Goal: Browse casually

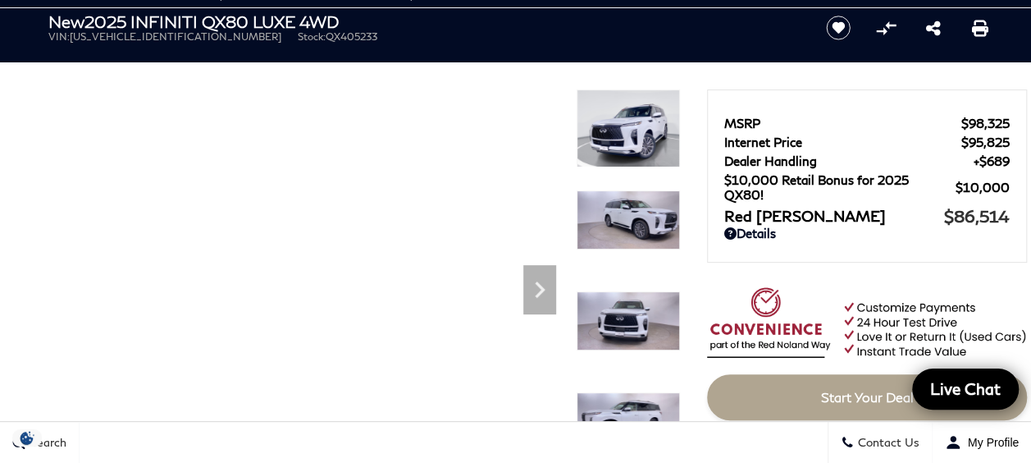
scroll to position [120, 0]
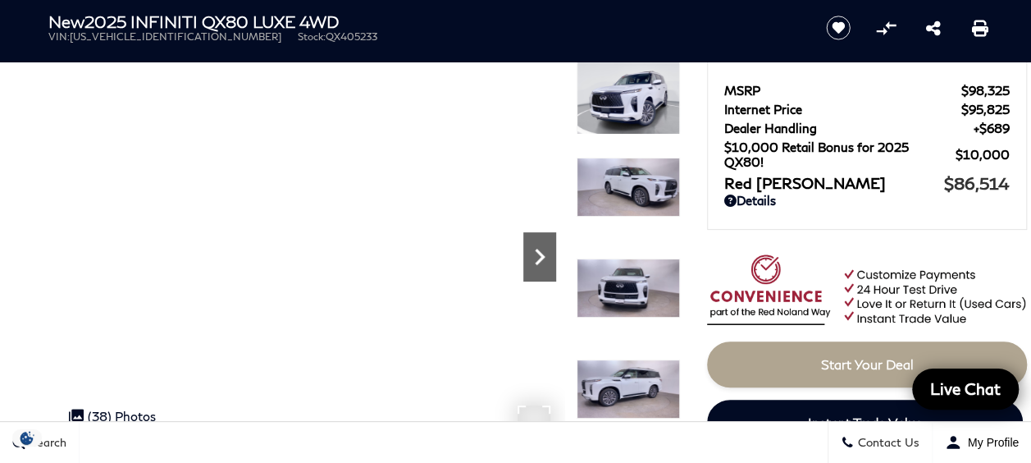
click at [540, 258] on icon "Next" at bounding box center [540, 257] width 10 height 16
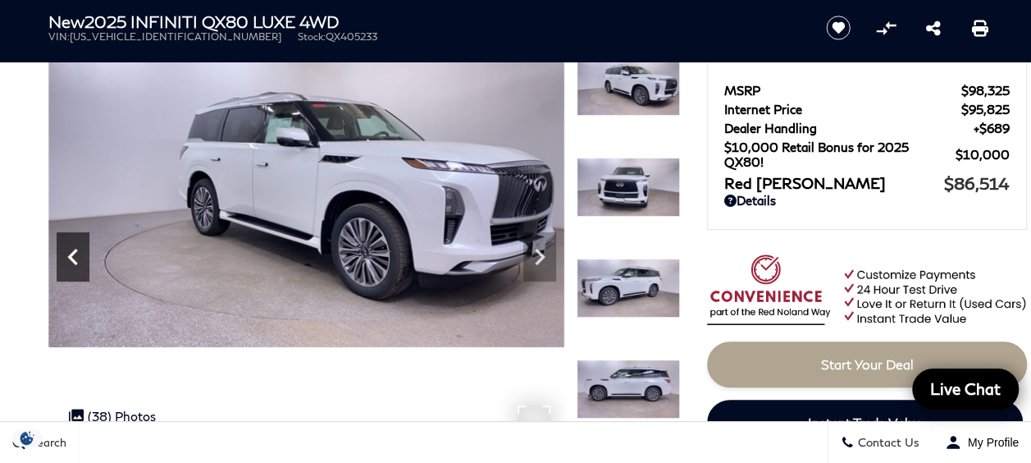
click at [69, 258] on icon "Previous" at bounding box center [73, 256] width 33 height 33
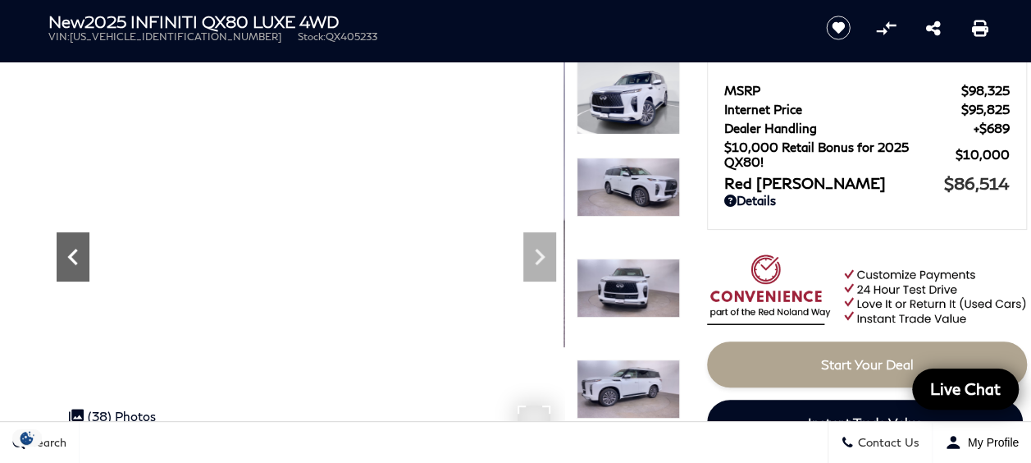
click at [532, 260] on icon "Next" at bounding box center [539, 256] width 33 height 33
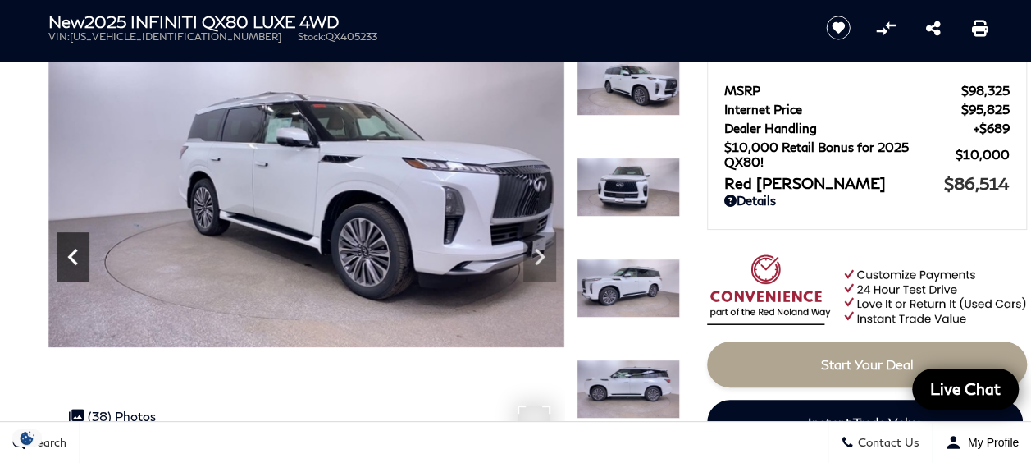
click at [541, 254] on icon "Next" at bounding box center [540, 257] width 10 height 16
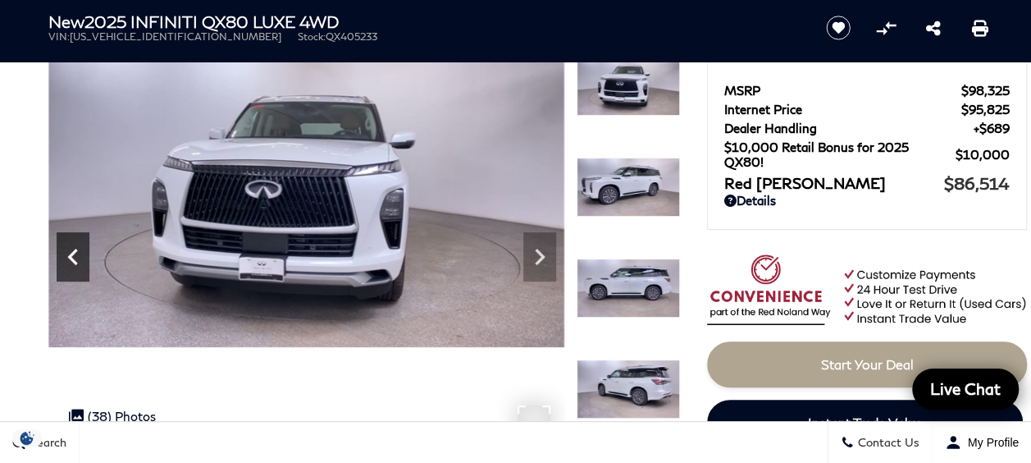
click at [537, 246] on icon "Next" at bounding box center [539, 256] width 33 height 33
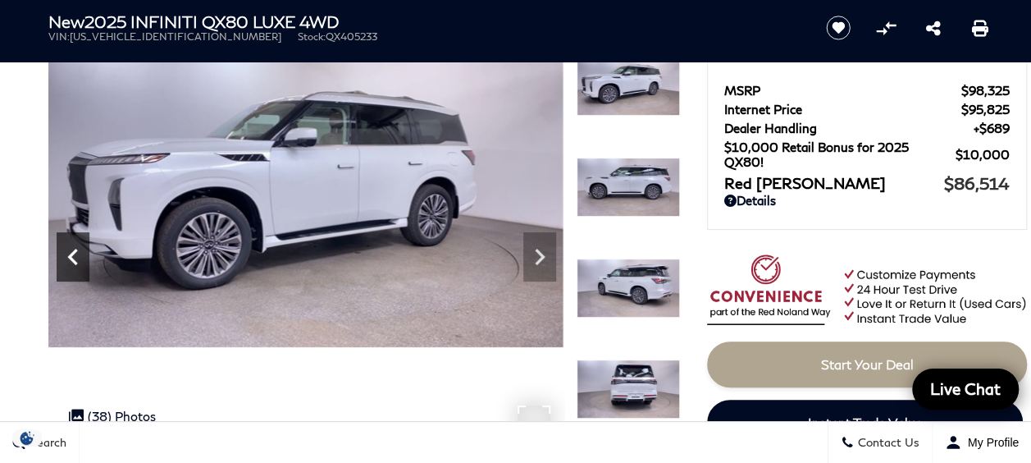
click at [541, 246] on icon "Next" at bounding box center [539, 256] width 33 height 33
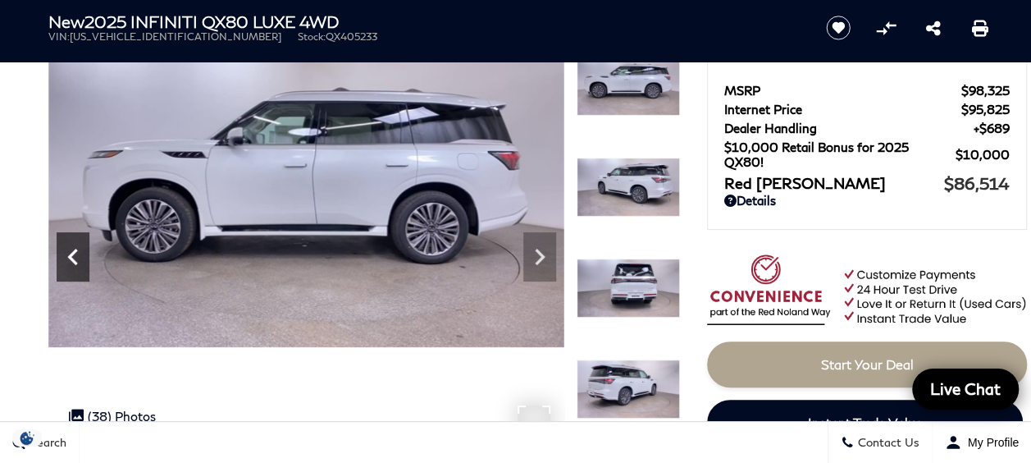
click at [538, 258] on icon "Next" at bounding box center [539, 256] width 33 height 33
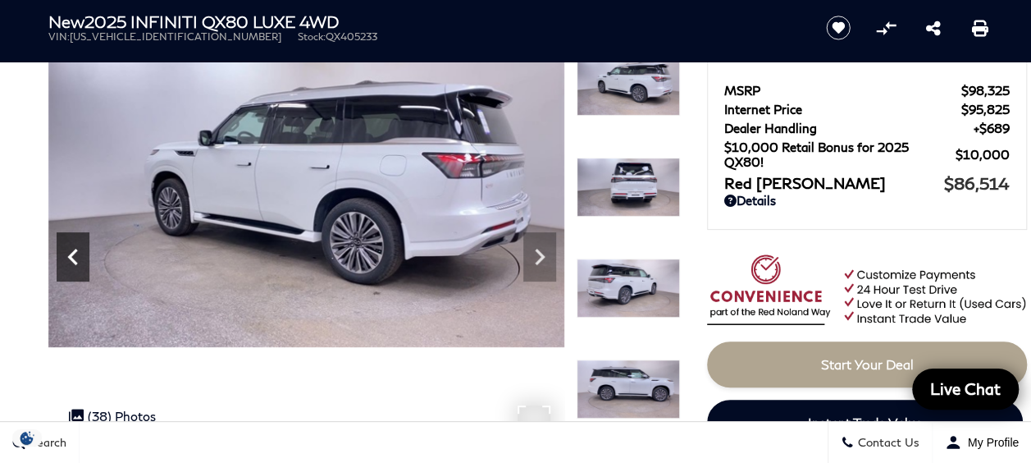
click at [536, 253] on icon "Next" at bounding box center [539, 256] width 33 height 33
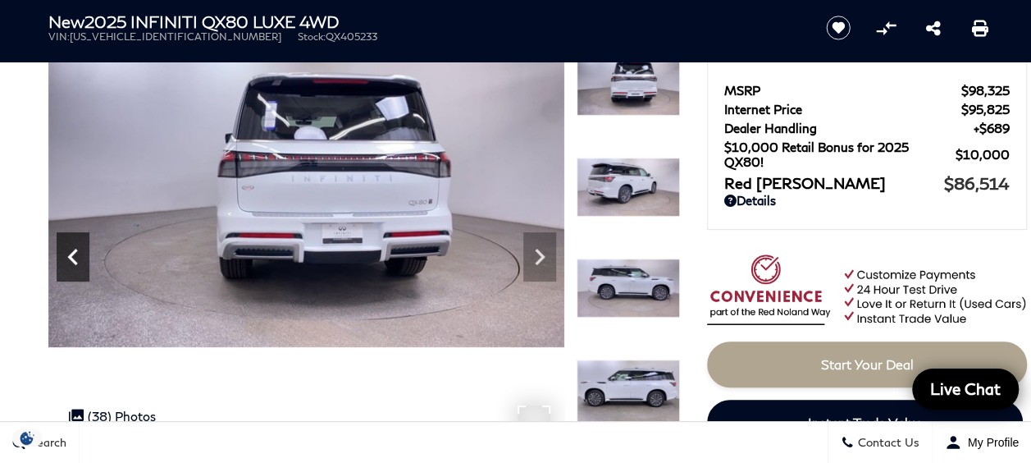
click at [528, 255] on icon "Next" at bounding box center [539, 256] width 33 height 33
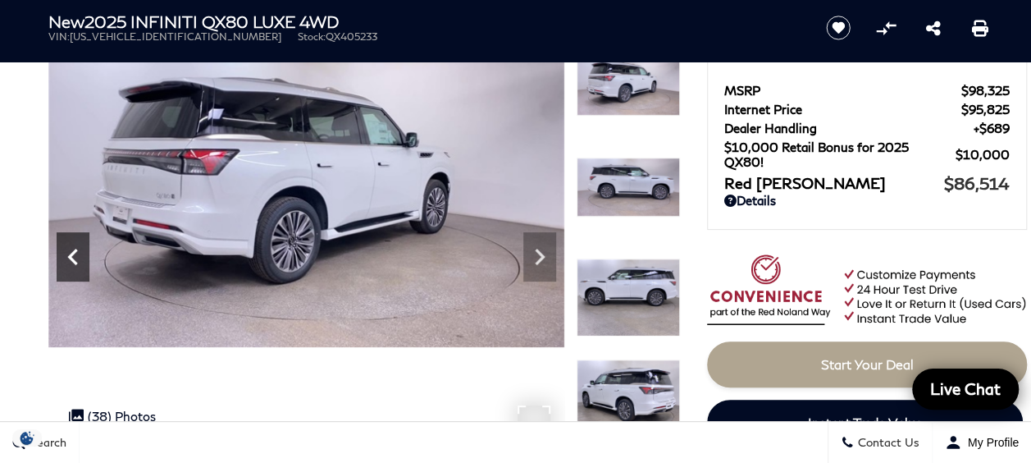
click at [528, 262] on icon "Next" at bounding box center [539, 256] width 33 height 33
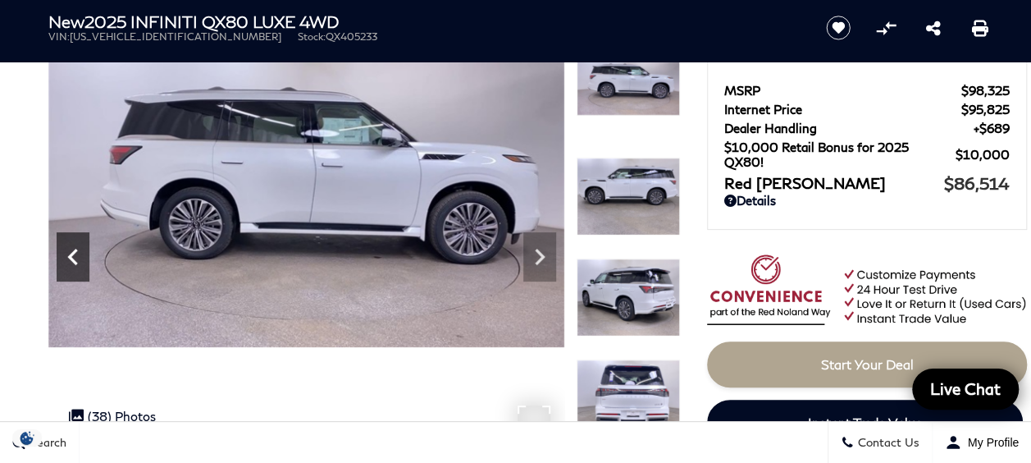
click at [535, 256] on icon "Next" at bounding box center [539, 256] width 33 height 33
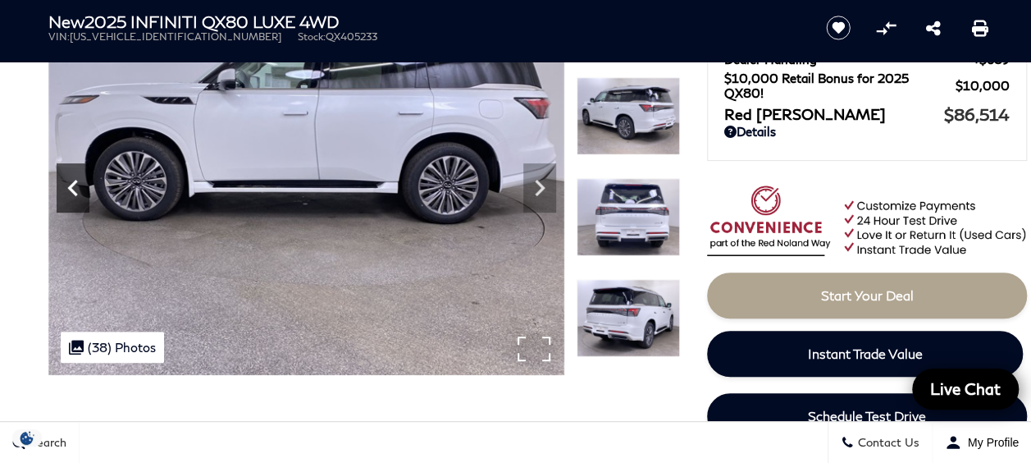
scroll to position [206, 0]
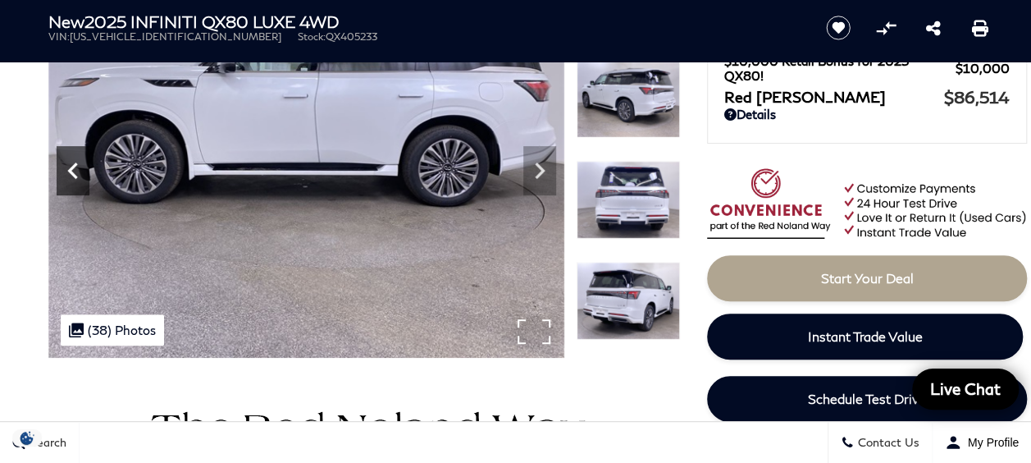
click at [541, 174] on icon "Next" at bounding box center [539, 170] width 33 height 33
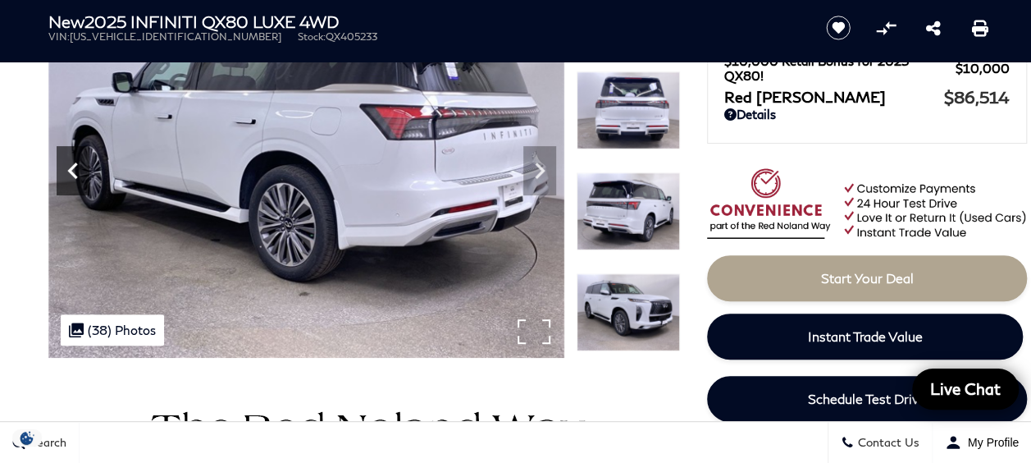
click at [533, 176] on icon "Next" at bounding box center [539, 170] width 33 height 33
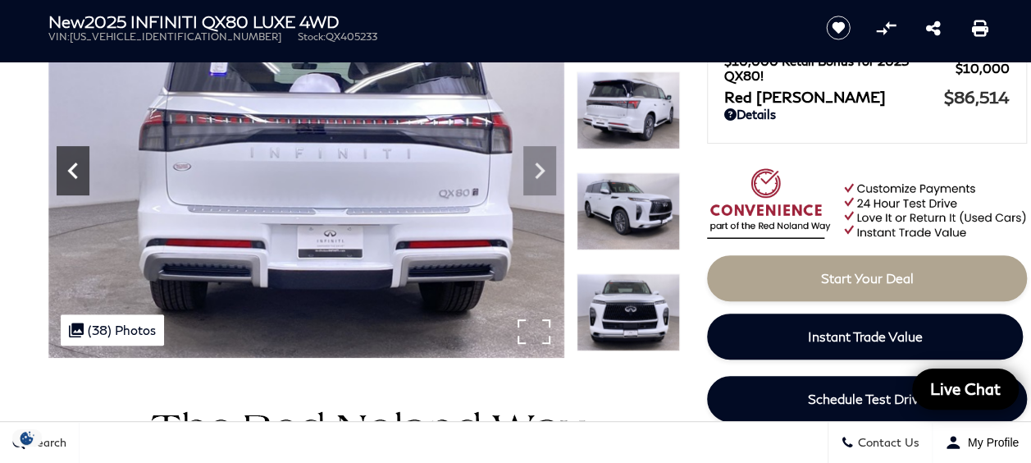
click at [533, 177] on icon "Next" at bounding box center [539, 170] width 33 height 33
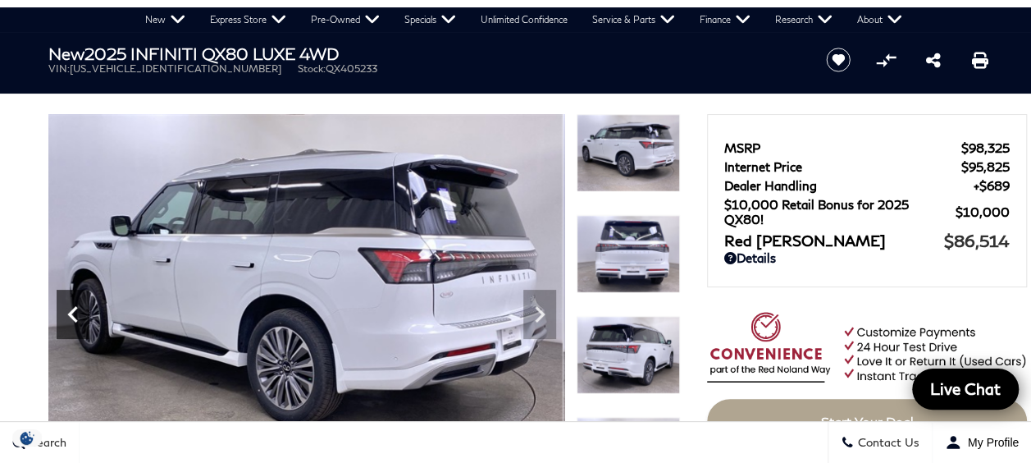
scroll to position [61, 0]
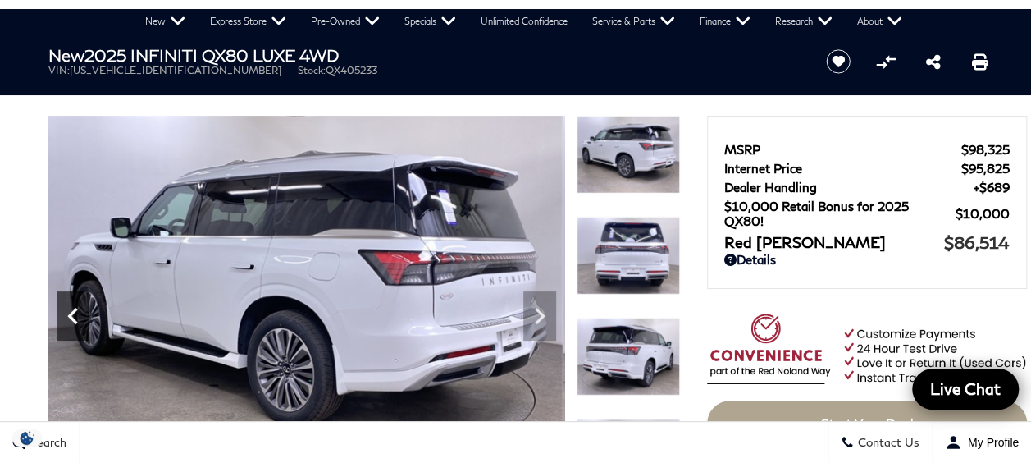
click at [532, 321] on icon "Next" at bounding box center [539, 315] width 33 height 33
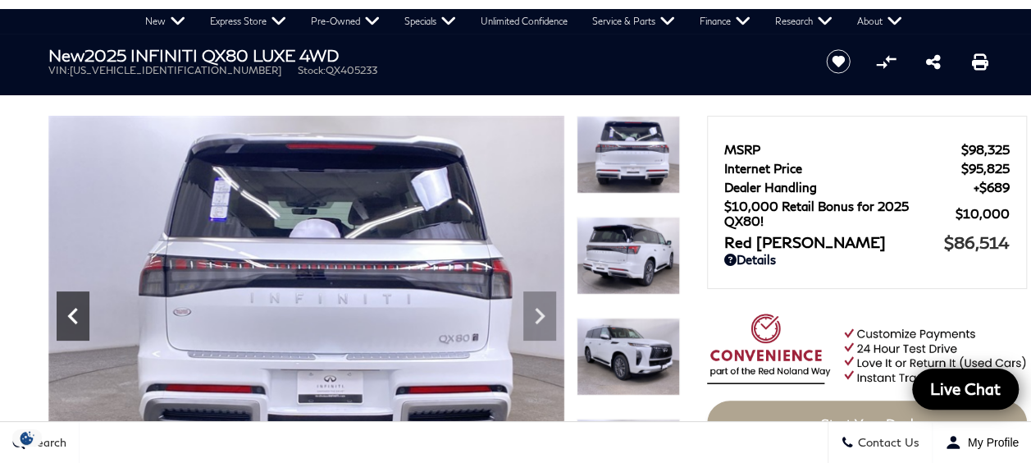
click at [538, 320] on icon "Next" at bounding box center [540, 316] width 10 height 16
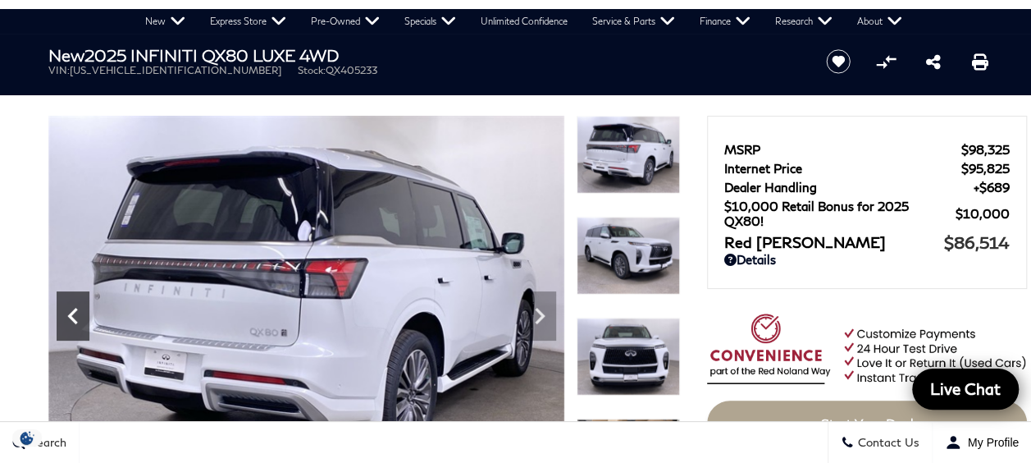
click at [538, 321] on icon "Next" at bounding box center [540, 316] width 10 height 16
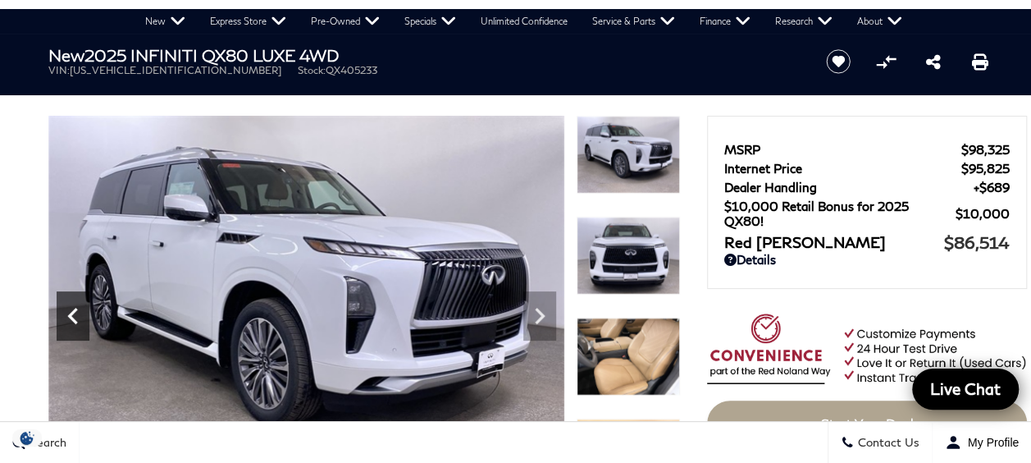
click at [535, 313] on icon "Next" at bounding box center [539, 315] width 33 height 33
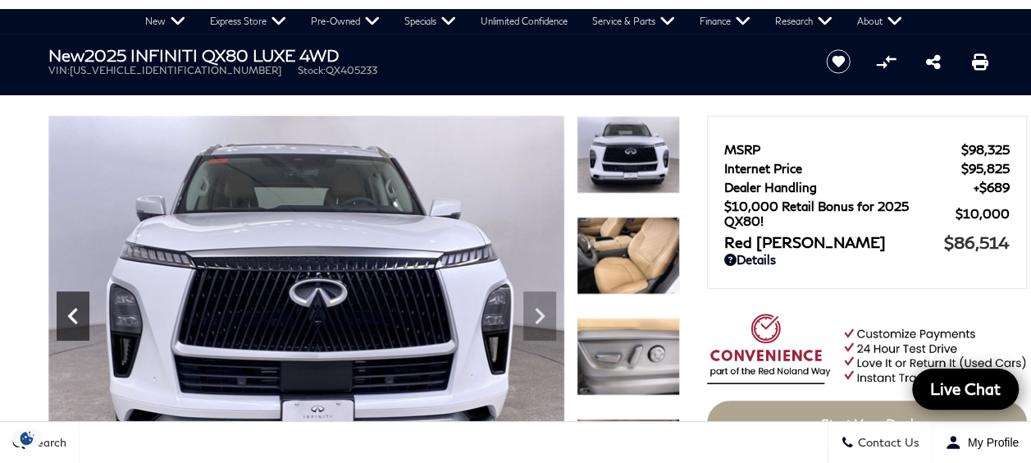
click at [537, 318] on icon "Next" at bounding box center [539, 315] width 33 height 33
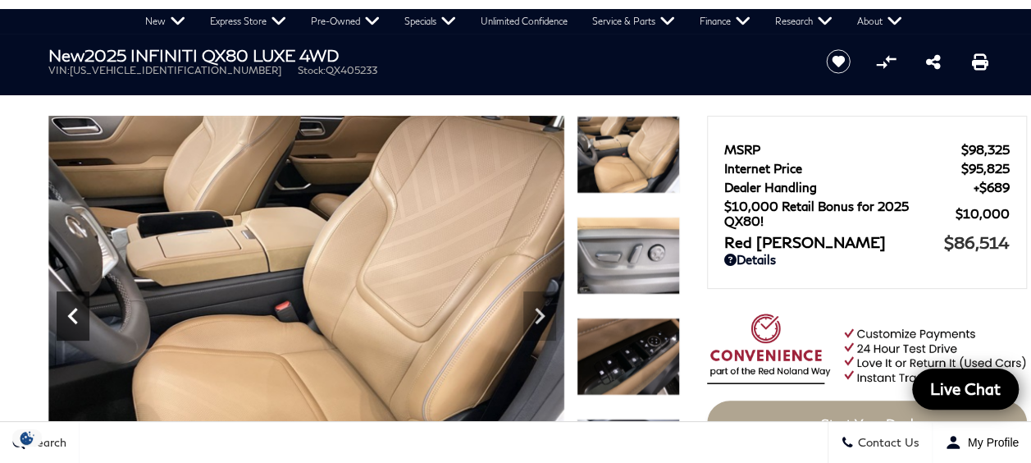
click at [538, 318] on icon "Next" at bounding box center [540, 316] width 10 height 16
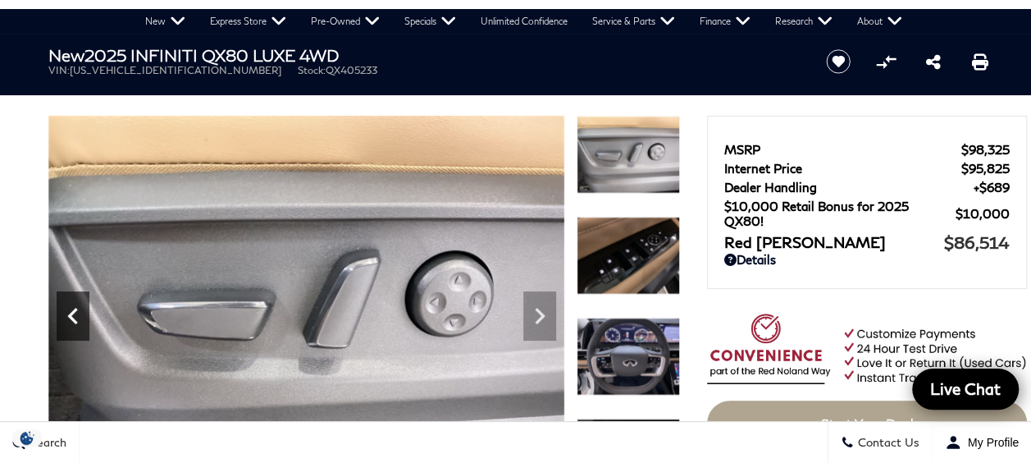
click at [536, 320] on icon "Next" at bounding box center [540, 316] width 10 height 16
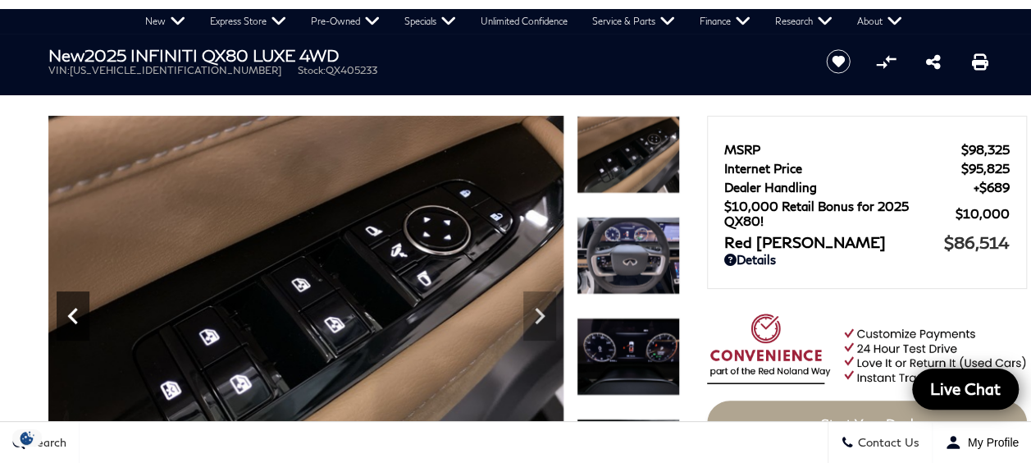
click at [532, 309] on icon "Next" at bounding box center [539, 315] width 33 height 33
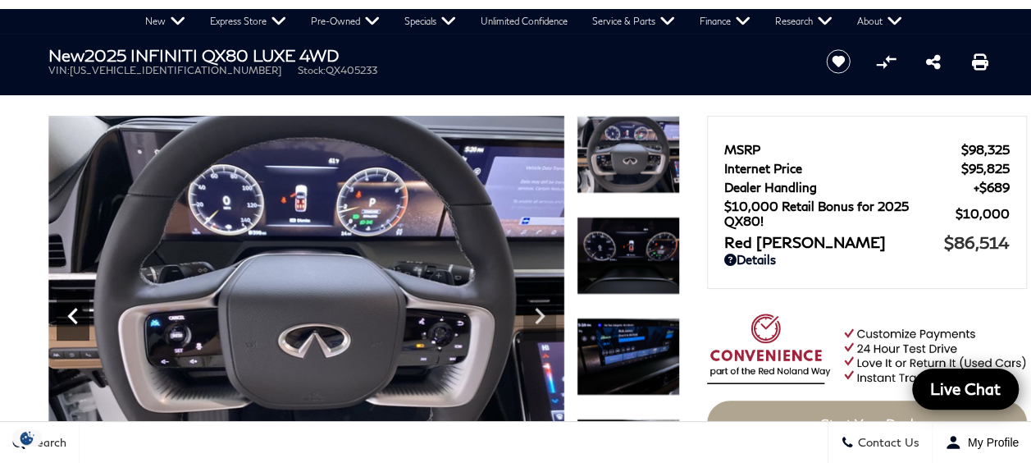
click at [536, 313] on icon "Next" at bounding box center [539, 315] width 33 height 33
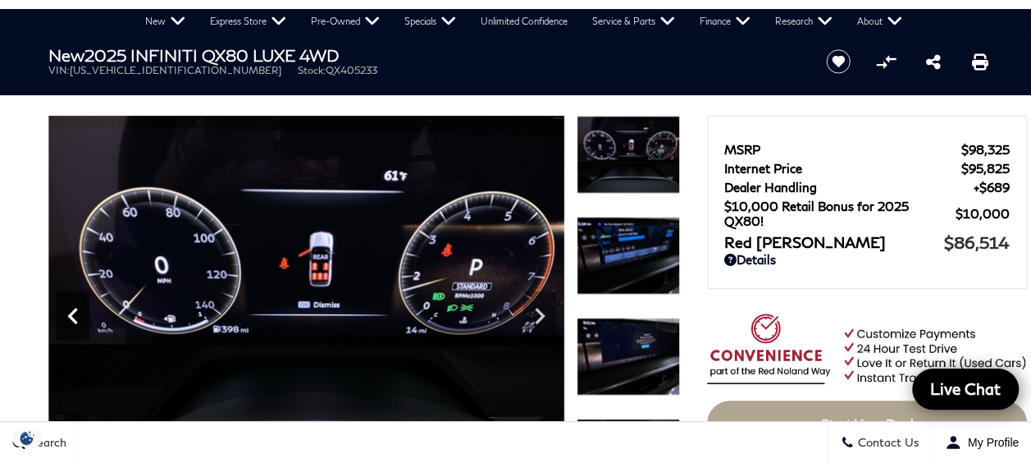
click at [534, 319] on icon "Next" at bounding box center [539, 315] width 33 height 33
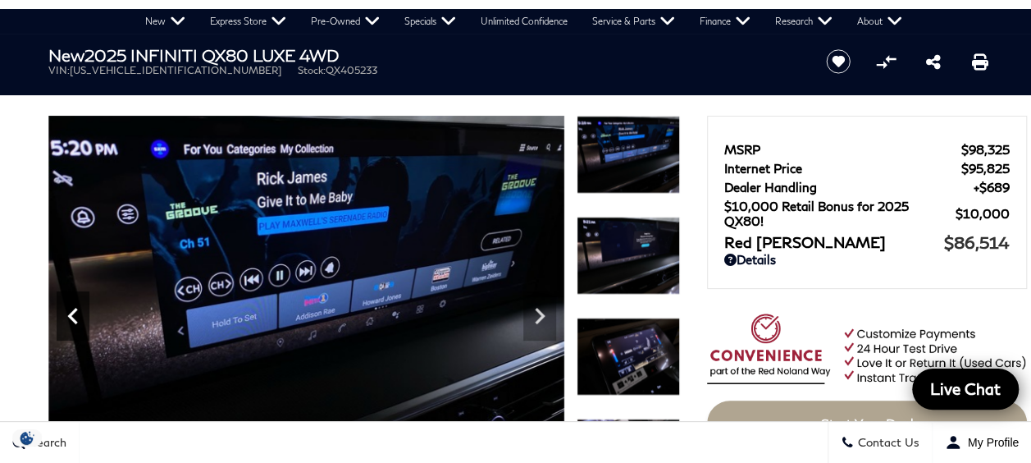
click at [536, 318] on icon "Next" at bounding box center [539, 315] width 33 height 33
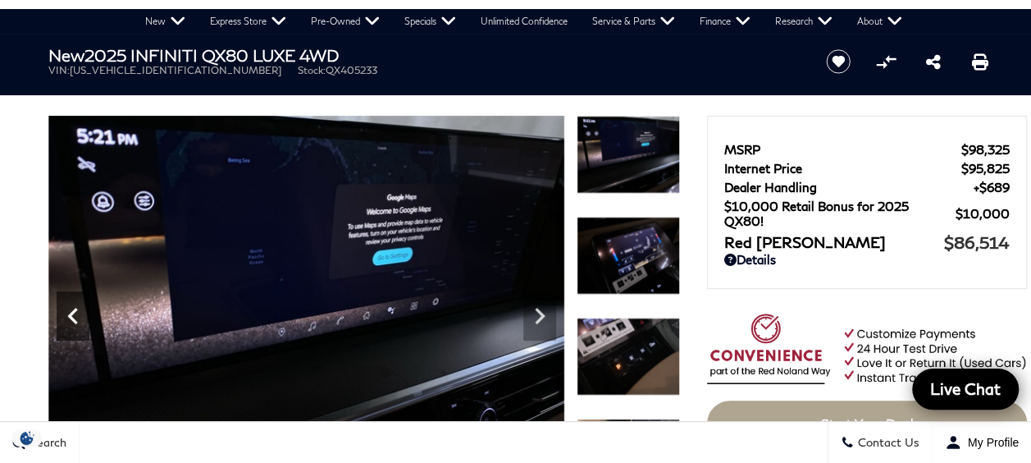
click at [532, 322] on icon "Next" at bounding box center [539, 315] width 33 height 33
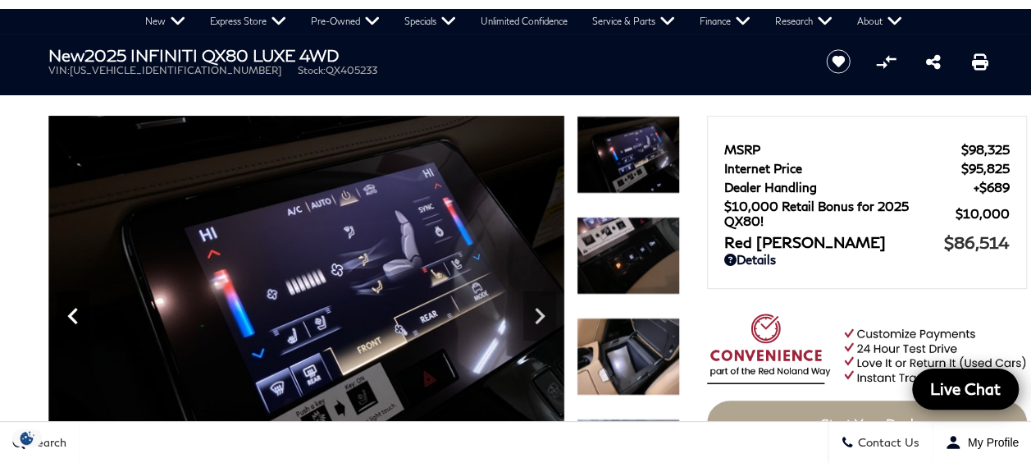
click at [532, 327] on icon "Next" at bounding box center [539, 315] width 33 height 33
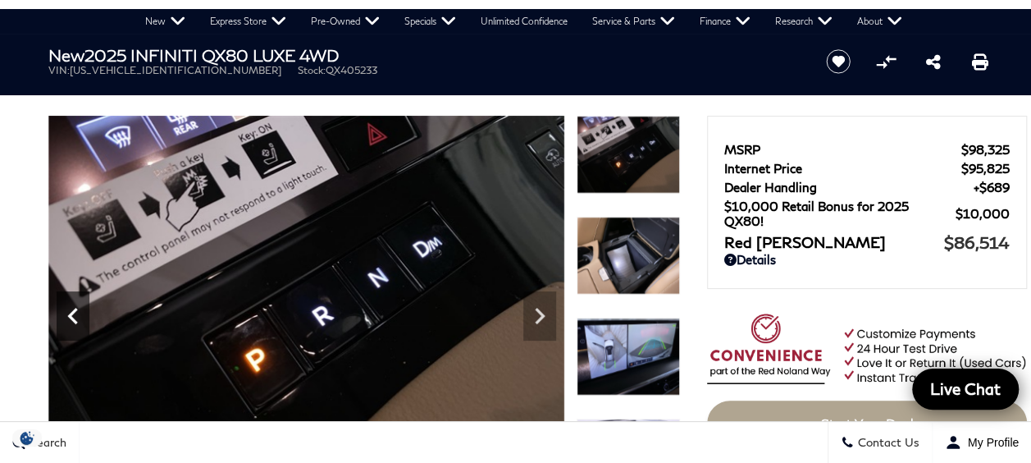
click at [528, 322] on icon "Next" at bounding box center [539, 315] width 33 height 33
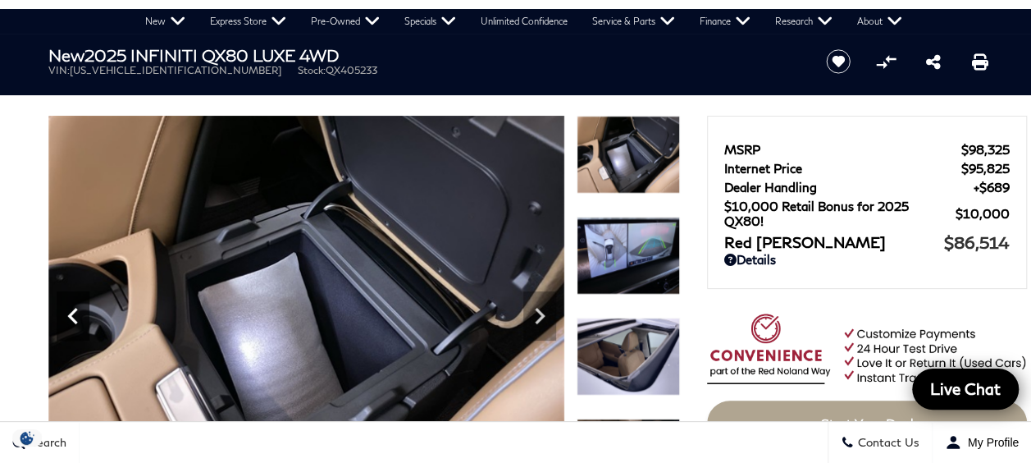
click at [533, 318] on icon "Next" at bounding box center [539, 315] width 33 height 33
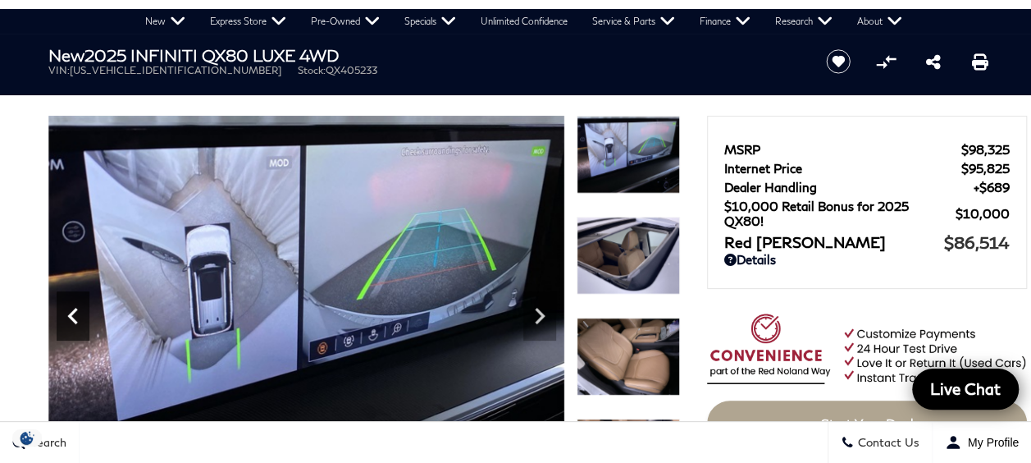
click at [527, 322] on icon "Next" at bounding box center [539, 315] width 33 height 33
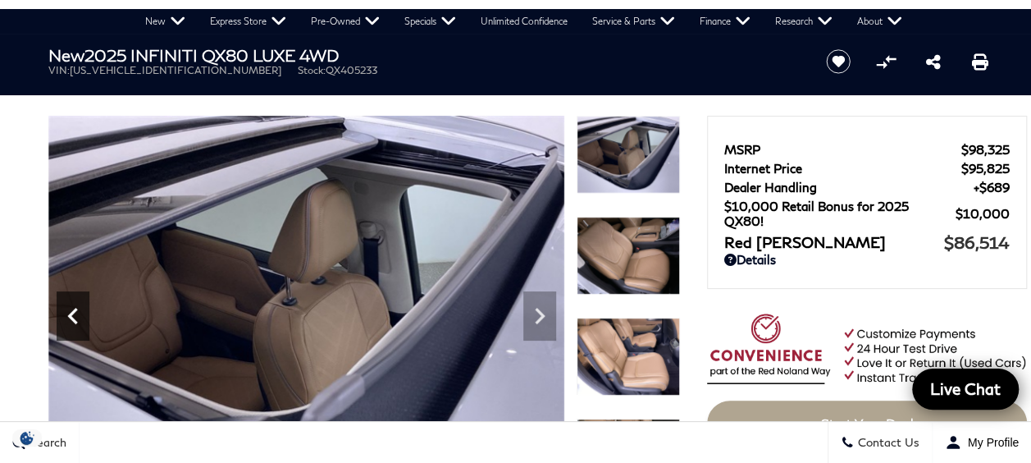
click at [527, 319] on icon "Next" at bounding box center [539, 315] width 33 height 33
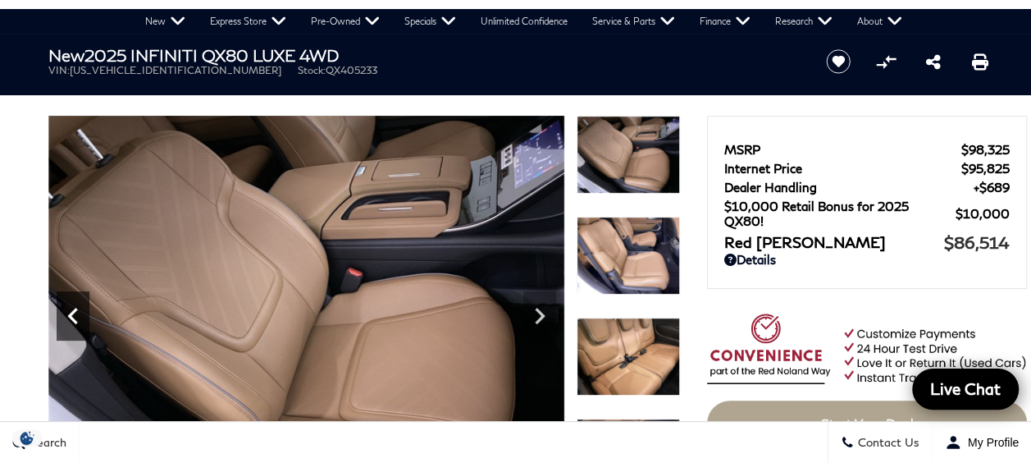
click at [528, 327] on icon "Next" at bounding box center [539, 315] width 33 height 33
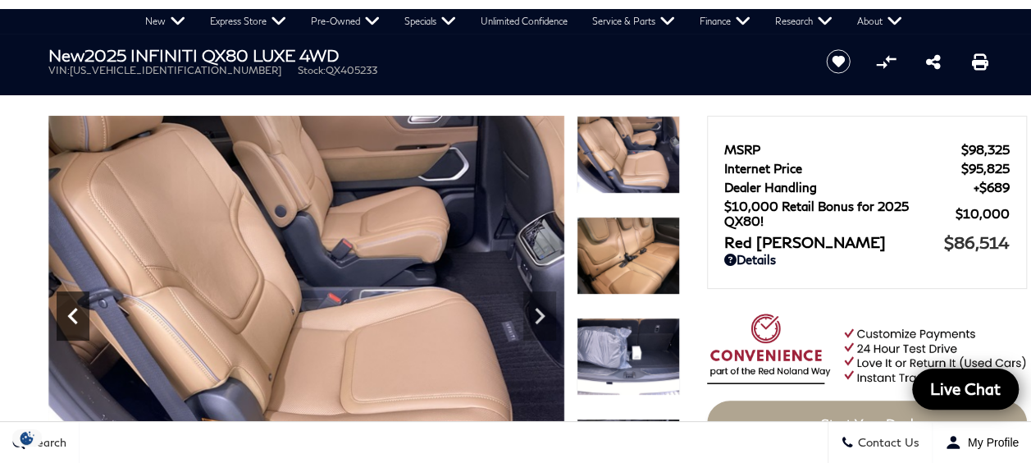
click at [528, 319] on icon "Next" at bounding box center [539, 315] width 33 height 33
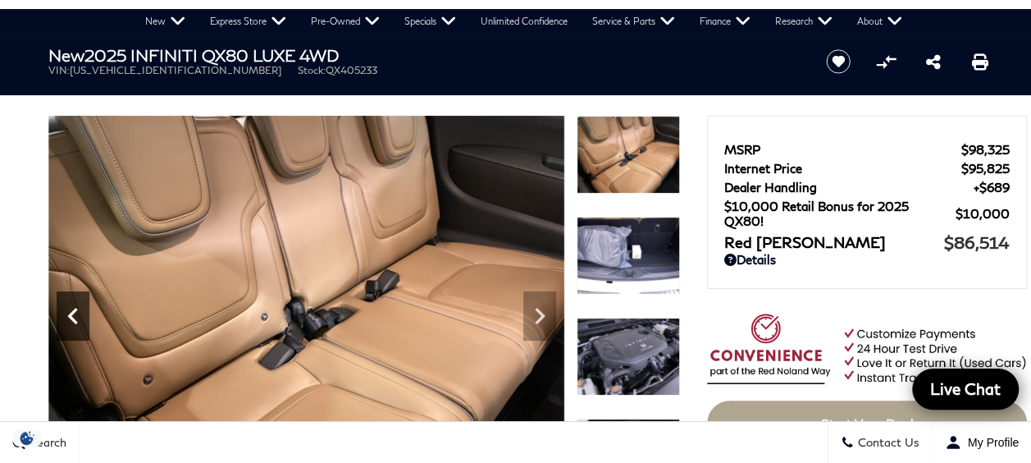
click at [525, 320] on icon "Next" at bounding box center [539, 315] width 33 height 33
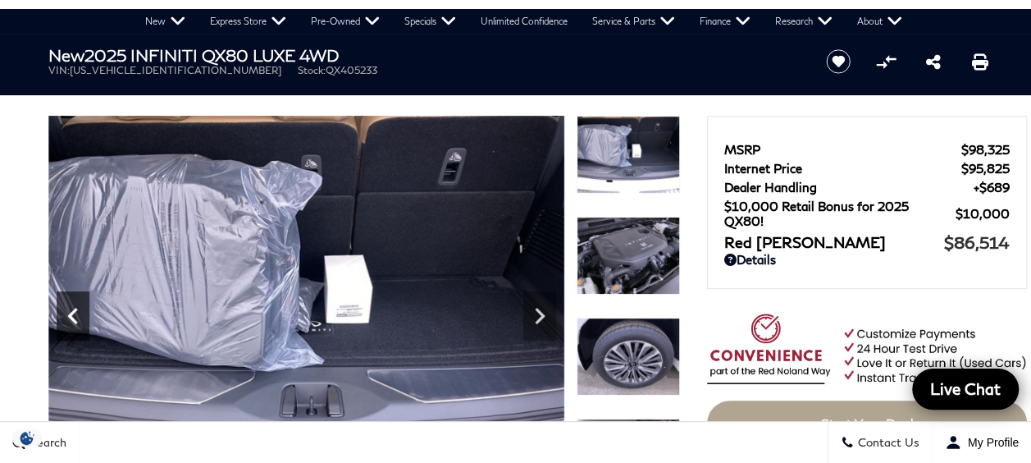
click at [530, 321] on icon "Next" at bounding box center [539, 315] width 33 height 33
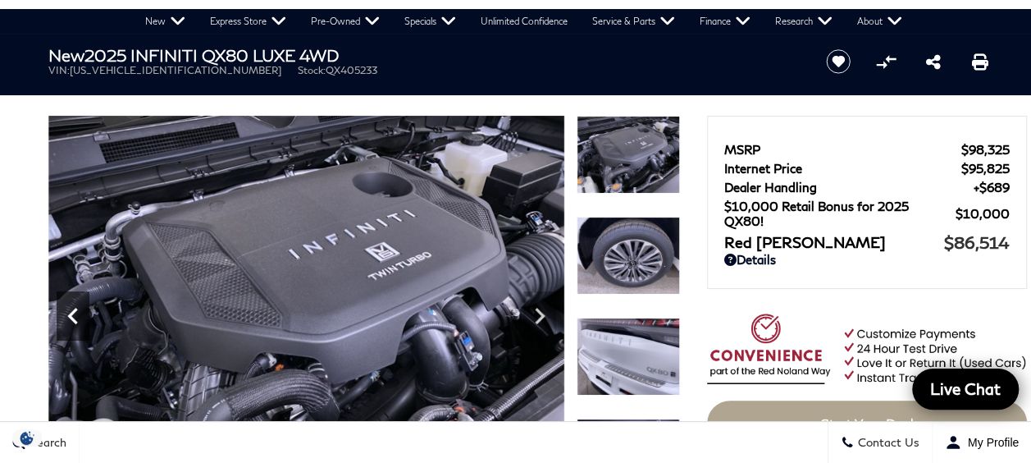
click at [535, 315] on icon "Next" at bounding box center [539, 315] width 33 height 33
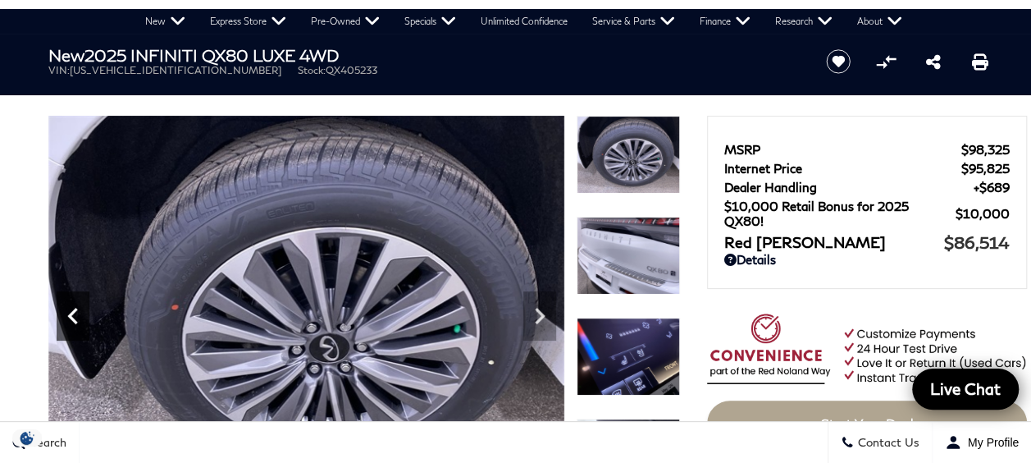
click at [528, 320] on icon "Next" at bounding box center [539, 315] width 33 height 33
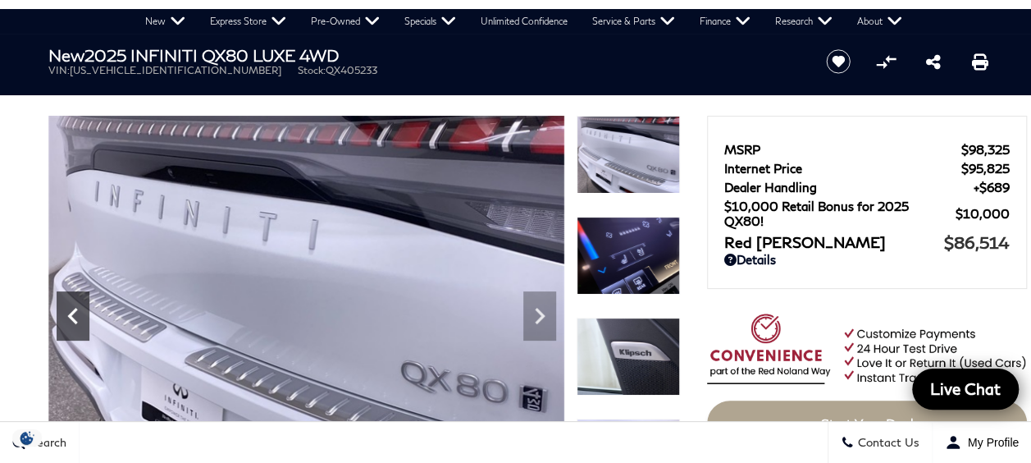
click at [528, 317] on icon "Next" at bounding box center [539, 315] width 33 height 33
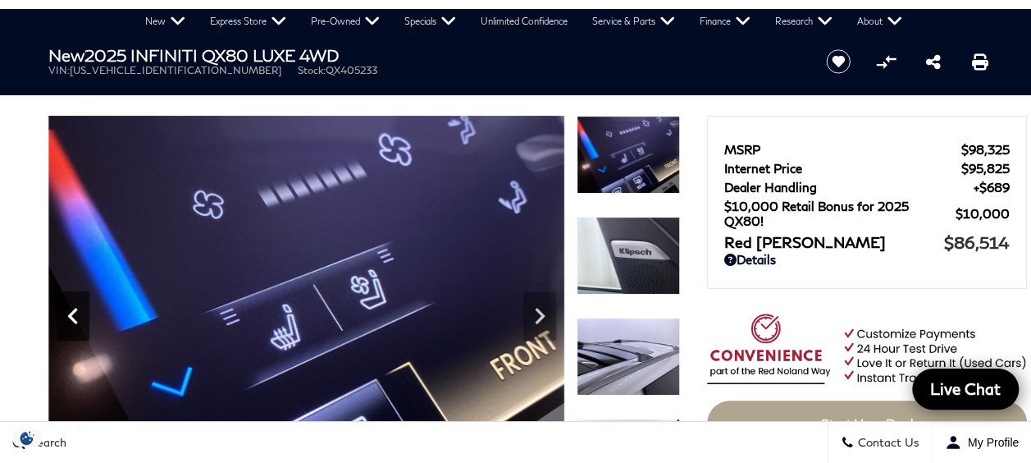
click at [525, 319] on icon "Next" at bounding box center [539, 315] width 33 height 33
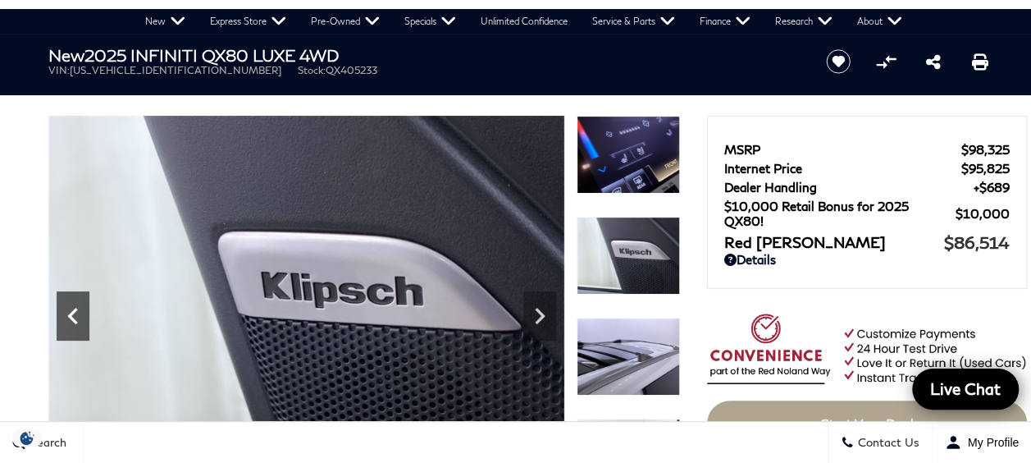
click at [525, 327] on icon "Next" at bounding box center [539, 315] width 33 height 33
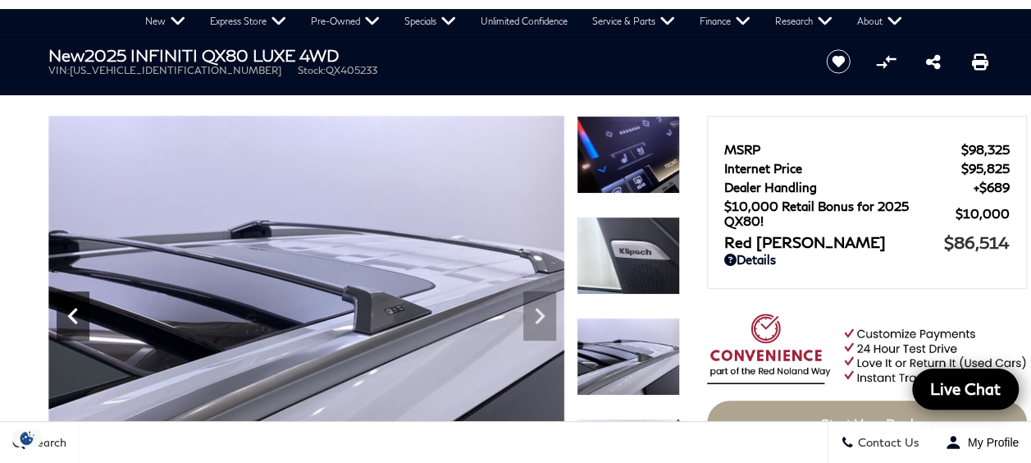
click at [523, 318] on icon "Next" at bounding box center [539, 315] width 33 height 33
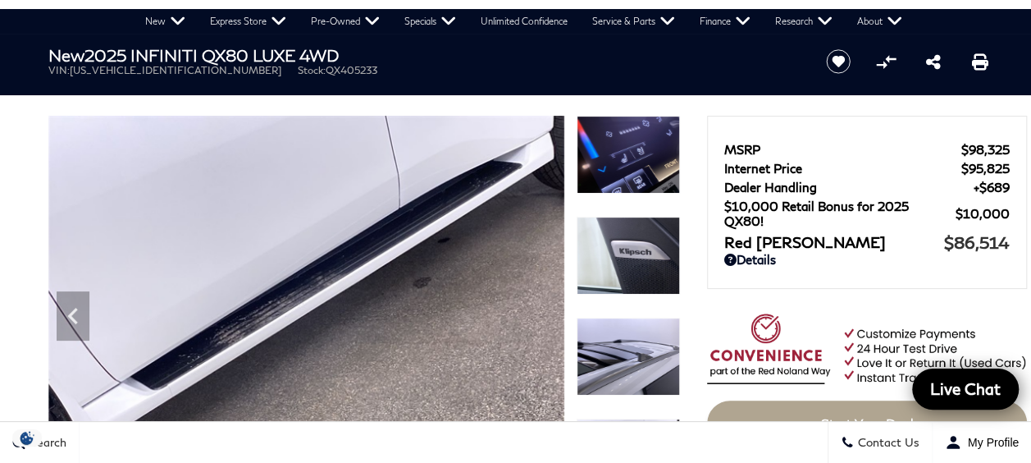
click at [645, 161] on img at bounding box center [628, 155] width 103 height 78
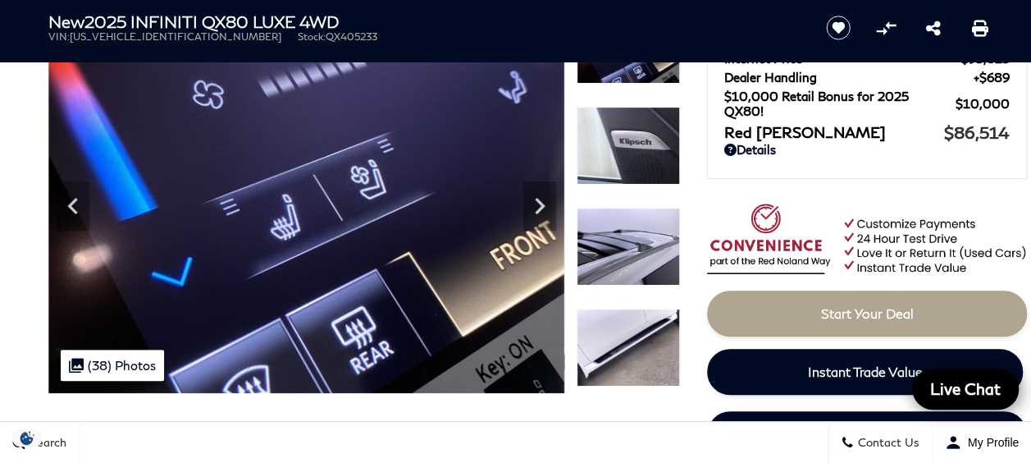
scroll to position [203, 0]
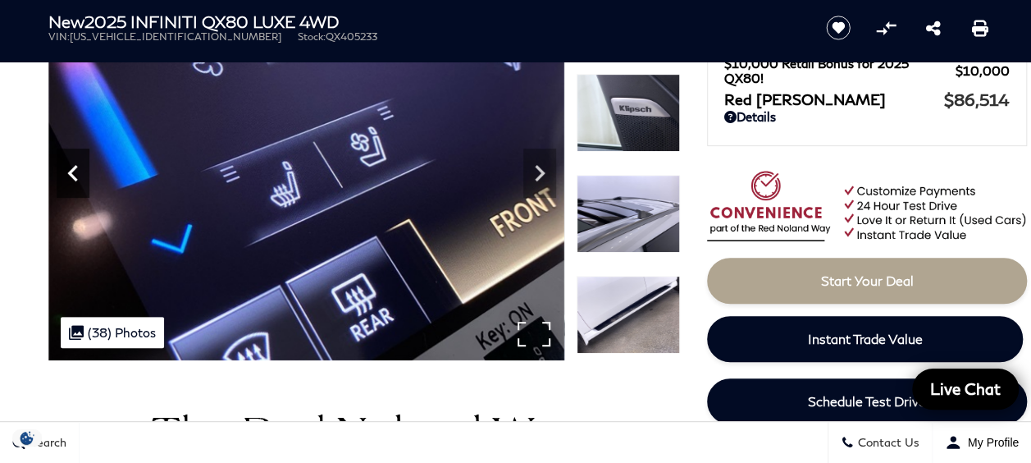
click at [75, 170] on icon "Previous" at bounding box center [73, 173] width 33 height 33
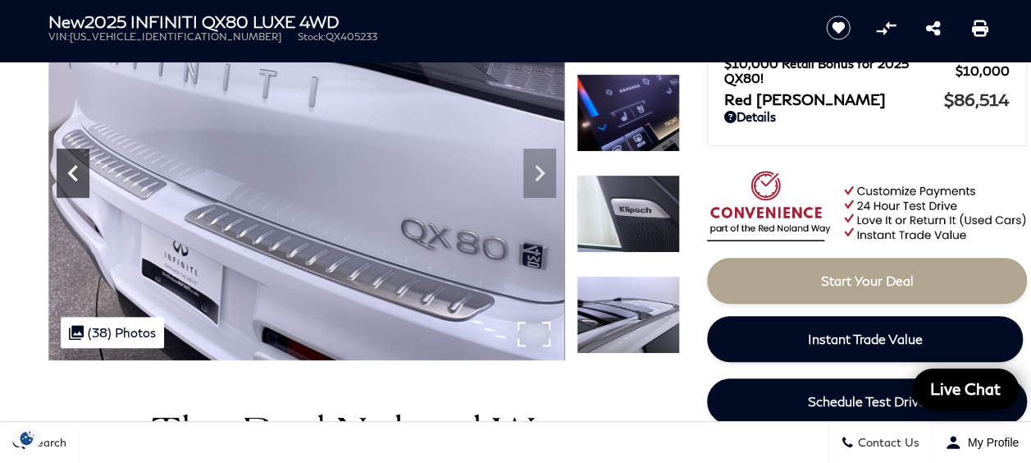
click at [75, 170] on icon "Previous" at bounding box center [73, 173] width 33 height 33
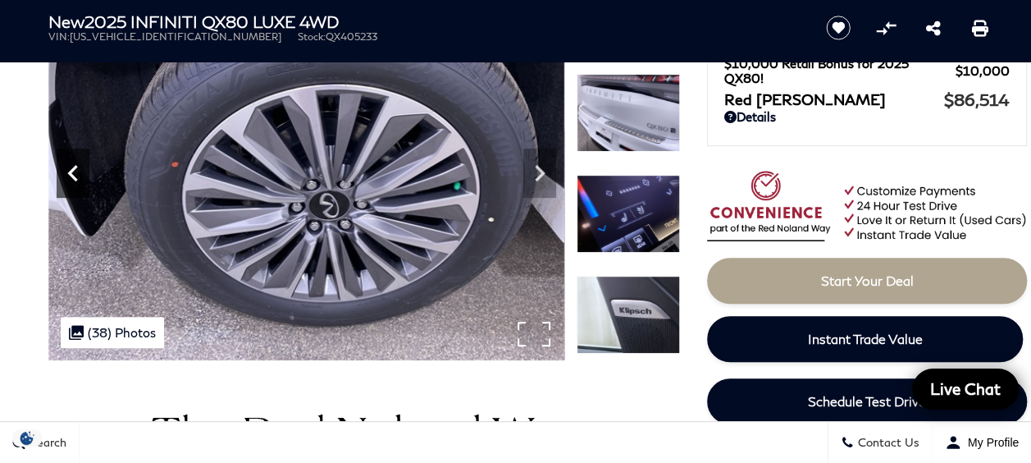
click at [75, 170] on icon "Previous" at bounding box center [73, 173] width 33 height 33
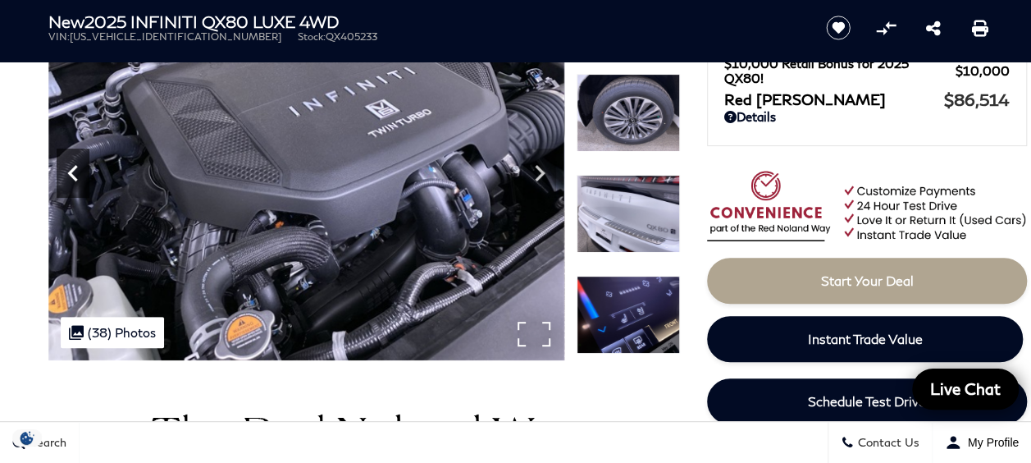
click at [75, 170] on icon "Previous" at bounding box center [73, 173] width 33 height 33
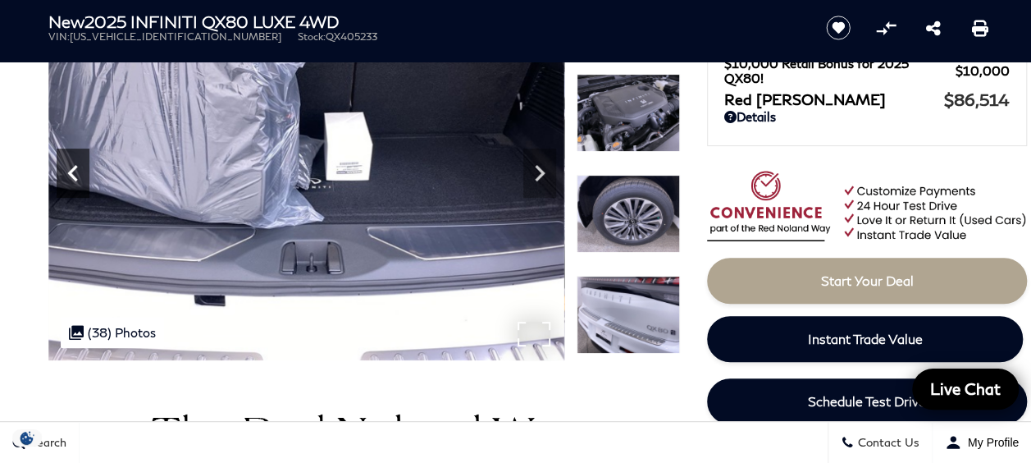
click at [75, 170] on icon "Previous" at bounding box center [73, 173] width 33 height 33
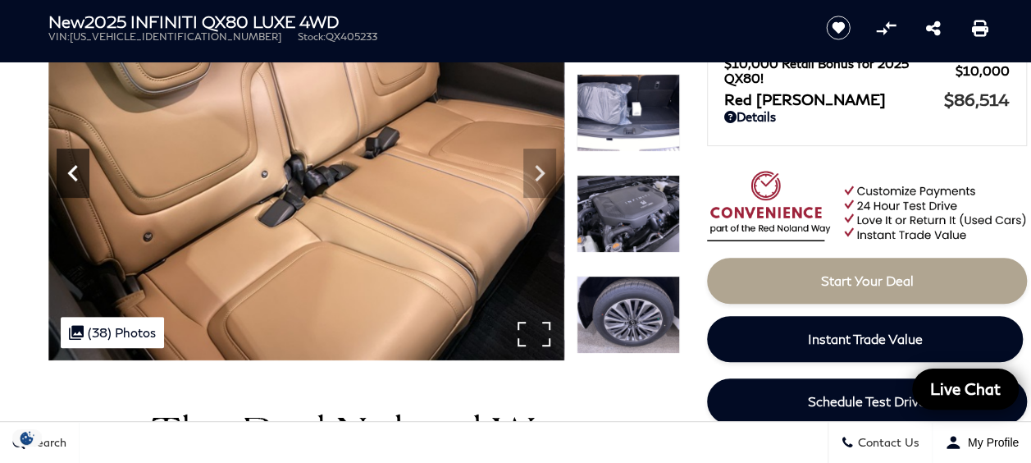
click at [75, 170] on icon "Previous" at bounding box center [73, 173] width 33 height 33
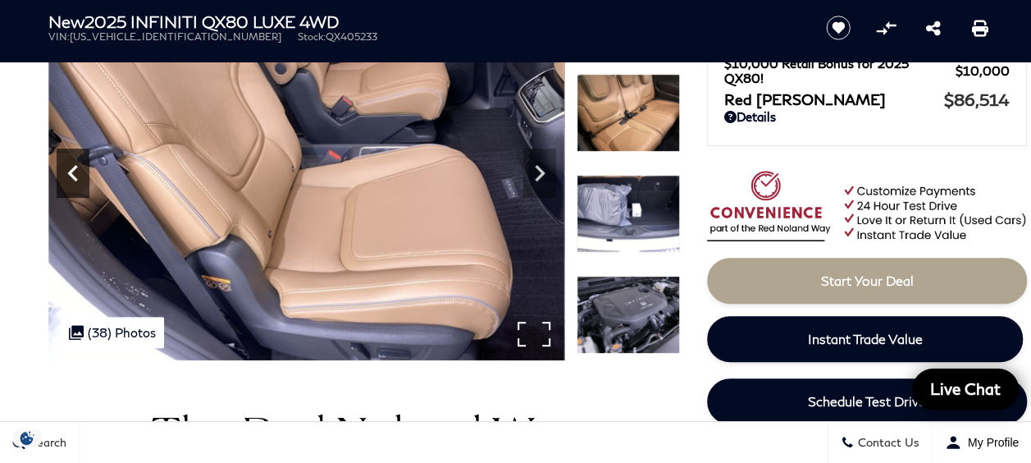
click at [75, 170] on icon "Previous" at bounding box center [73, 173] width 33 height 33
